Goal: Task Accomplishment & Management: Complete application form

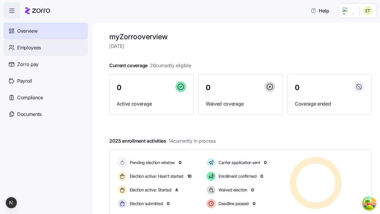
click at [29, 47] on span "Employees" at bounding box center [29, 47] width 24 height 7
click at [348, 54] on html "Help Not Available Overview Employees Zorro pay Payroll Compliance Documents my…" at bounding box center [190, 105] width 380 height 210
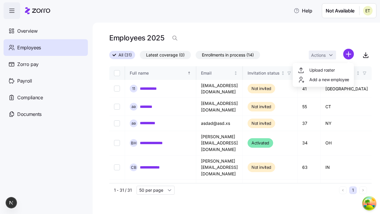
click at [323, 79] on span "Add a new employee" at bounding box center [329, 80] width 40 height 6
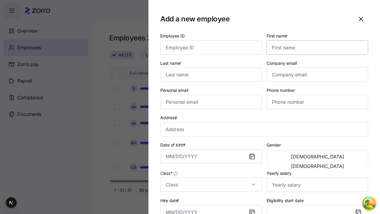
click at [315, 40] on input "First name *" at bounding box center [316, 47] width 101 height 14
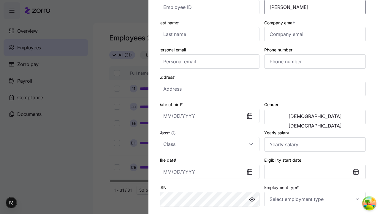
type input "[PERSON_NAME]"
click at [211, 34] on input "Last name *" at bounding box center [208, 34] width 101 height 14
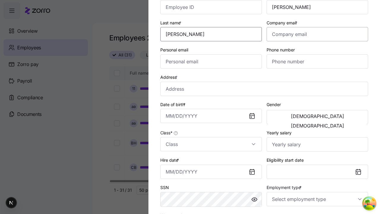
type input "[PERSON_NAME]"
click at [317, 34] on input "Company email *" at bounding box center [316, 34] width 101 height 14
type input "[EMAIL_ADDRESS][DOMAIN_NAME]"
click at [211, 61] on input "Personal email" at bounding box center [210, 61] width 101 height 14
type input "[EMAIL_ADDRESS][DOMAIN_NAME]"
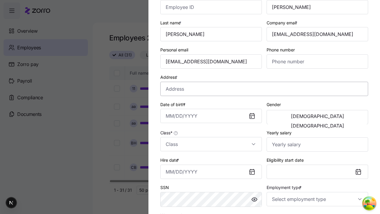
click at [264, 88] on input "Address *" at bounding box center [264, 89] width 208 height 14
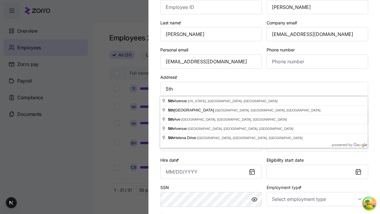
type input "[GEOGRAPHIC_DATA][US_STATE], [GEOGRAPHIC_DATA], [GEOGRAPHIC_DATA]"
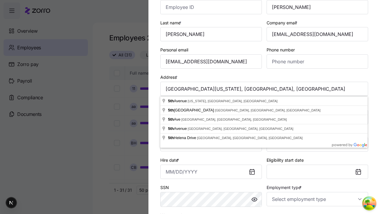
click at [211, 116] on input "Date of birth *" at bounding box center [210, 116] width 101 height 14
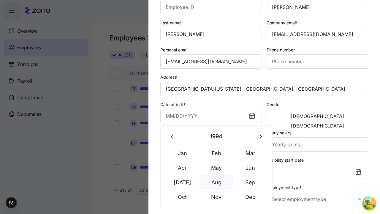
click at [216, 182] on button "Aug" at bounding box center [216, 182] width 34 height 14
type input "[DATE]"
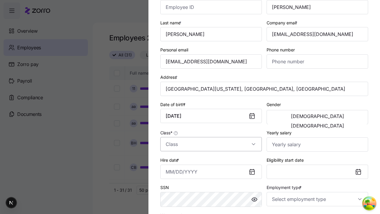
click at [292, 117] on span "[DEMOGRAPHIC_DATA]" at bounding box center [317, 116] width 53 height 5
click at [211, 144] on input "Class *" at bounding box center [210, 144] width 101 height 14
click at [0, 0] on div "class1" at bounding box center [0, 0] width 0 height 0
type input "class1"
click at [211, 171] on input "Hire date *" at bounding box center [210, 171] width 101 height 14
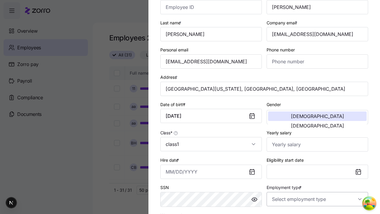
click at [230, 122] on button "19" at bounding box center [231, 121] width 14 height 14
type input "[DATE]"
click at [317, 198] on input "Employment type *" at bounding box center [316, 199] width 101 height 14
click at [317, 168] on div "Full Time" at bounding box center [317, 168] width 97 height 12
type input "Full Time"
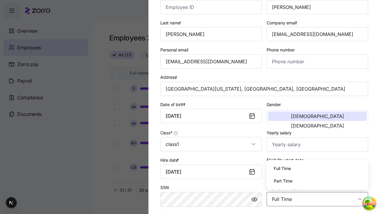
click at [0, 0] on div "Salary" at bounding box center [0, 0] width 0 height 0
type input "Salary"
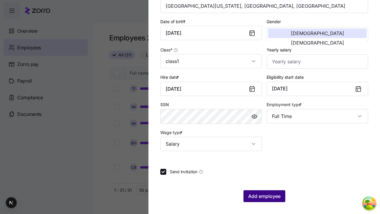
click at [264, 196] on span "Add employee" at bounding box center [264, 195] width 32 height 7
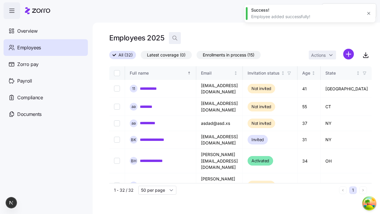
click at [174, 38] on icon "button" at bounding box center [175, 38] width 6 height 6
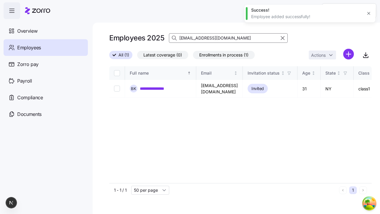
type input "[EMAIL_ADDRESS][DOMAIN_NAME]"
click at [117, 87] on input "Select record 1" at bounding box center [117, 88] width 6 height 6
checkbox input "true"
click at [177, 68] on html "**********" at bounding box center [190, 105] width 380 height 210
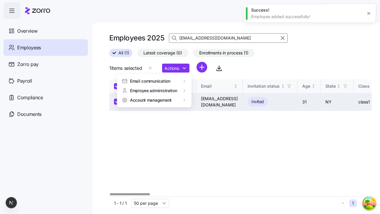
click at [150, 81] on span "Email communication" at bounding box center [150, 81] width 40 height 6
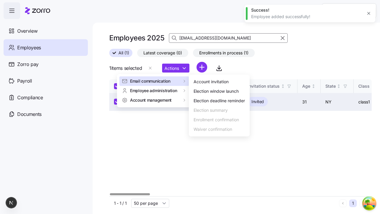
click at [219, 82] on div "Account invitation" at bounding box center [210, 81] width 35 height 7
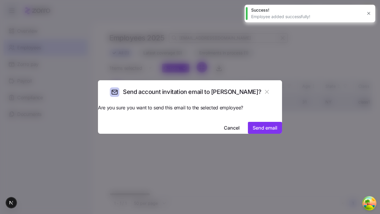
click at [252, 124] on span "Send email" at bounding box center [264, 127] width 25 height 7
